Goal: Transaction & Acquisition: Purchase product/service

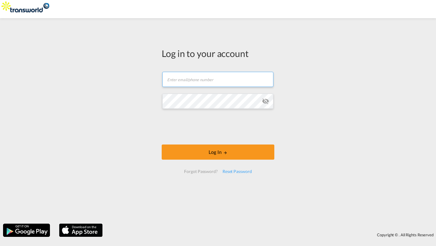
click at [217, 78] on input "text" at bounding box center [217, 79] width 111 height 15
type input "[PERSON_NAME][EMAIL_ADDRESS][DOMAIN_NAME]"
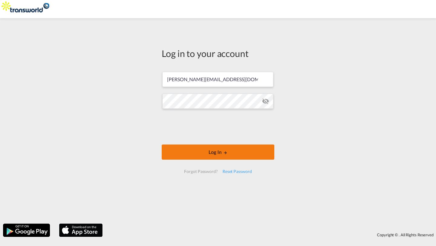
click at [176, 146] on button "Log In" at bounding box center [218, 151] width 113 height 15
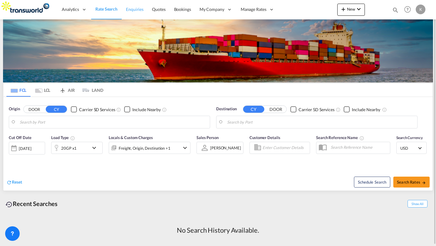
click at [135, 9] on span "Enquiries" at bounding box center [135, 9] width 18 height 5
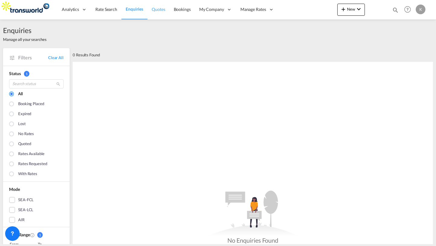
click at [152, 11] on span "Quotes" at bounding box center [158, 9] width 13 height 5
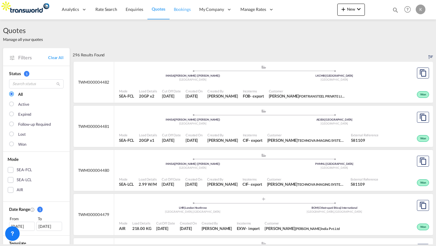
click at [180, 12] on span "Bookings" at bounding box center [182, 9] width 17 height 5
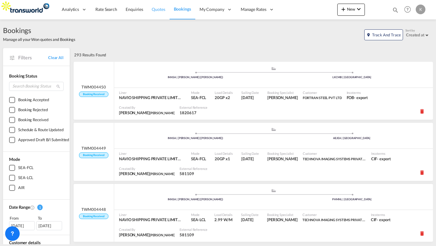
click at [163, 9] on span "Quotes" at bounding box center [158, 9] width 13 height 5
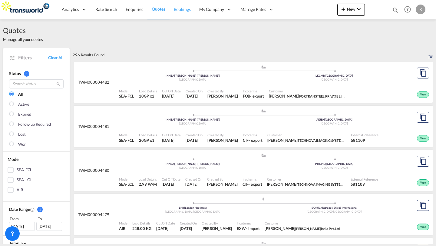
click at [180, 1] on link "Bookings" at bounding box center [182, 10] width 25 height 20
click at [178, 8] on span "Bookings" at bounding box center [182, 9] width 17 height 5
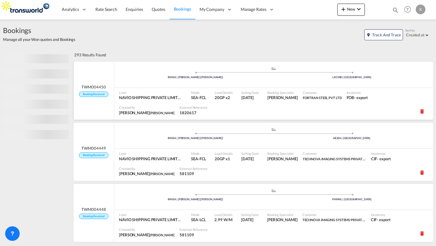
click at [259, 91] on span "Sailing Date" at bounding box center [250, 92] width 18 height 5
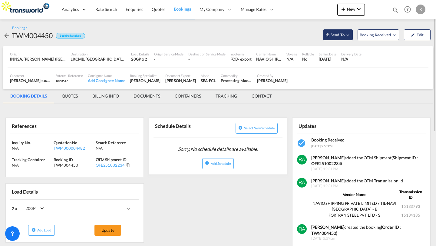
click at [332, 37] on span "Send To" at bounding box center [337, 35] width 15 height 6
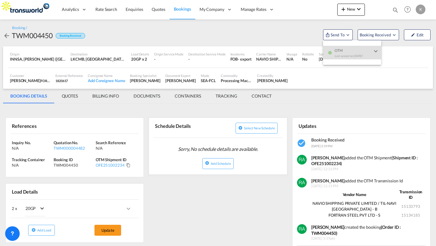
click at [270, 21] on md-backdrop at bounding box center [218, 123] width 436 height 246
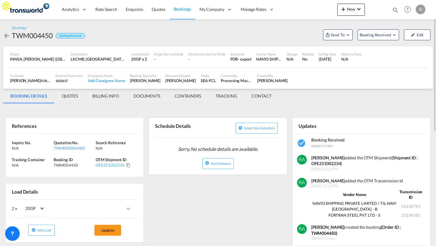
click at [178, 8] on span "Bookings" at bounding box center [182, 8] width 17 height 5
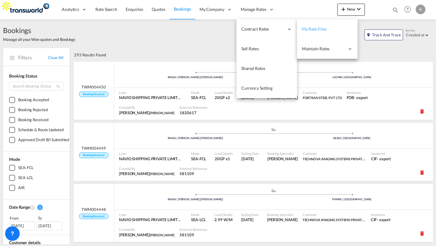
click at [314, 30] on span "My Rate Files" at bounding box center [314, 28] width 25 height 5
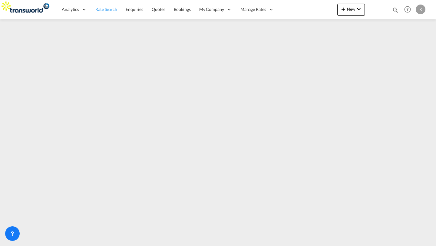
click at [107, 8] on span "Rate Search" at bounding box center [106, 9] width 22 height 5
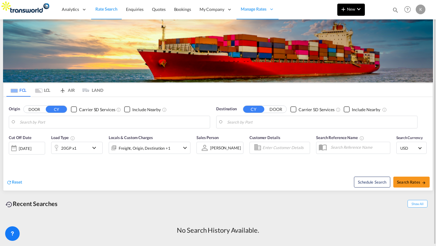
click at [354, 13] on button "New" at bounding box center [351, 10] width 28 height 12
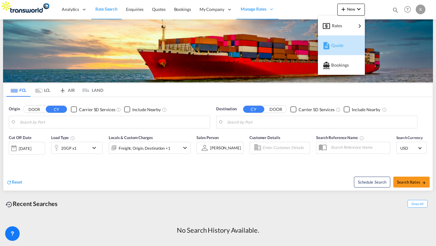
click at [333, 48] on span "Quote" at bounding box center [334, 45] width 7 height 12
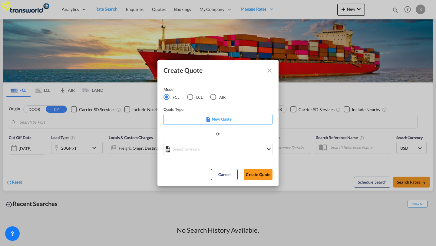
click at [231, 121] on p "New Quote" at bounding box center [218, 119] width 105 height 6
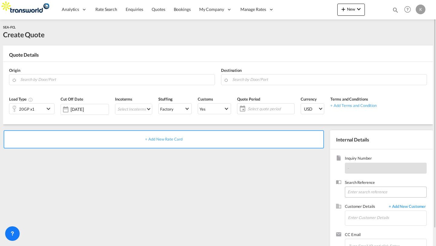
scroll to position [20, 0]
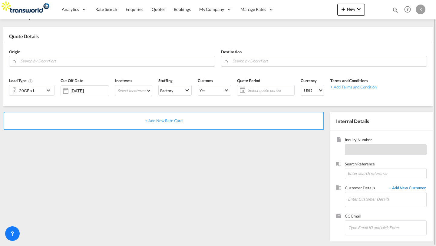
click at [403, 186] on span "+ Add New Customer" at bounding box center [406, 188] width 41 height 7
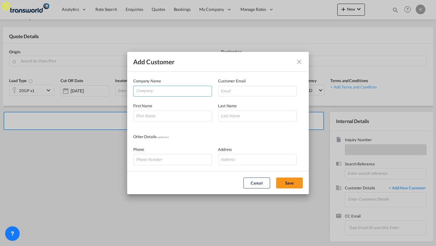
click at [193, 89] on input "Company" at bounding box center [173, 90] width 75 height 9
type input "s"
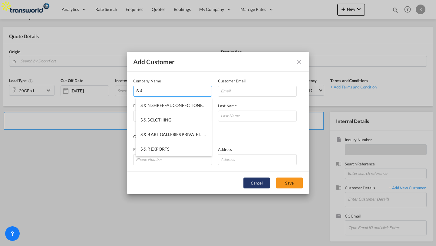
type input "S &"
click at [252, 186] on button "Cancel" at bounding box center [256, 182] width 27 height 11
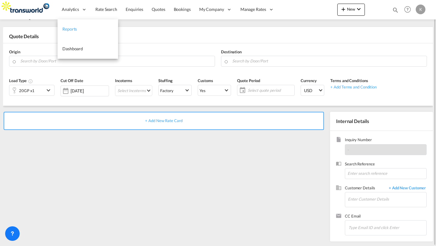
click at [63, 30] on span "Reports" at bounding box center [69, 28] width 15 height 5
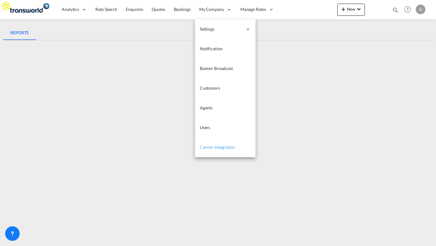
click at [215, 142] on link "Carrier Integration" at bounding box center [225, 147] width 61 height 20
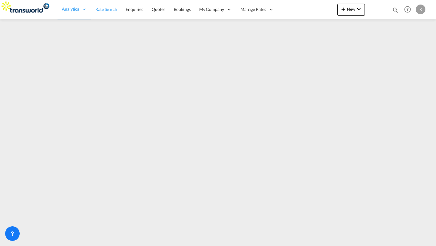
click at [104, 10] on span "Rate Search" at bounding box center [106, 9] width 22 height 5
